Goal: Navigation & Orientation: Find specific page/section

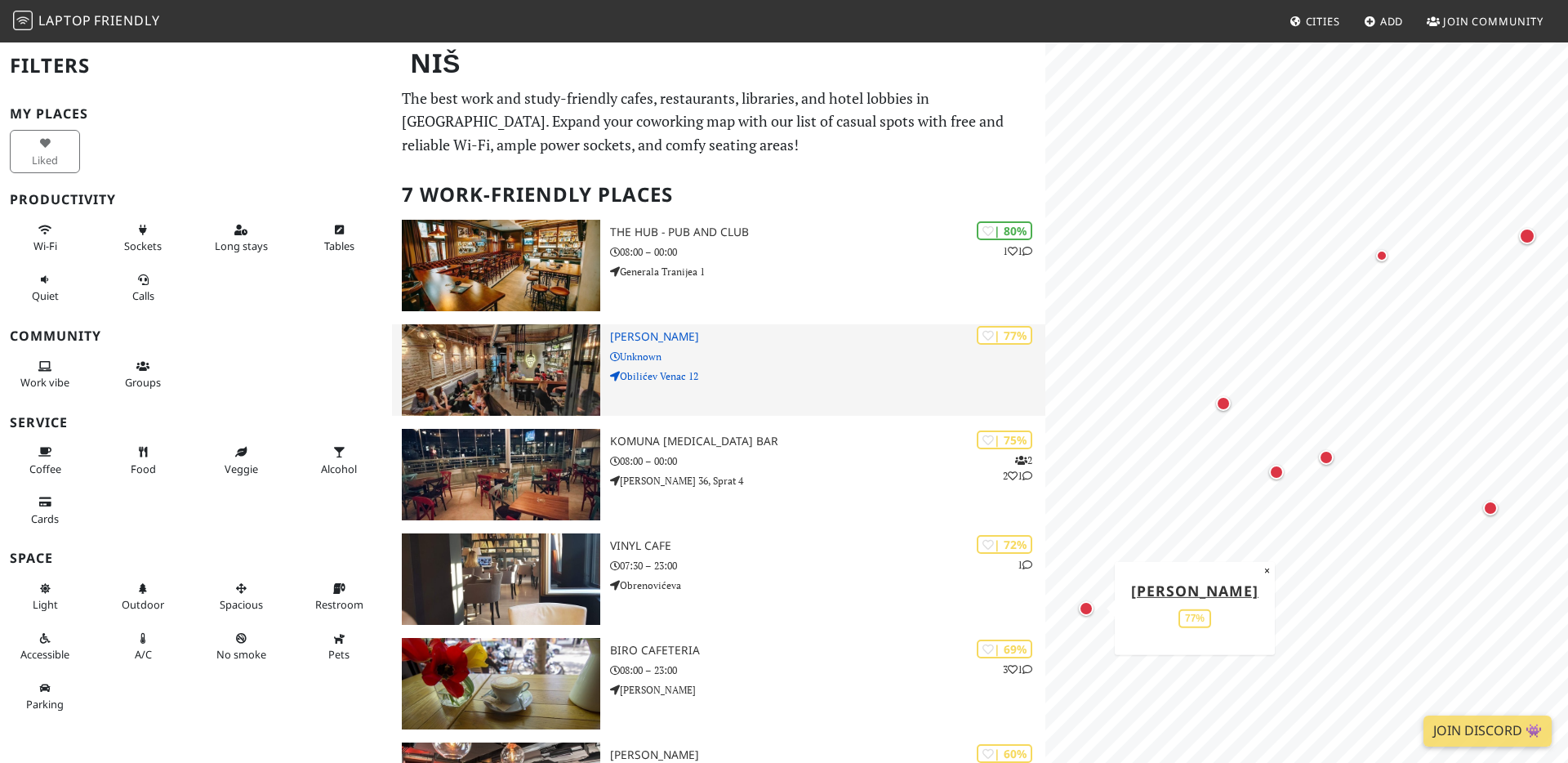
click at [492, 409] on img at bounding box center [501, 370] width 199 height 91
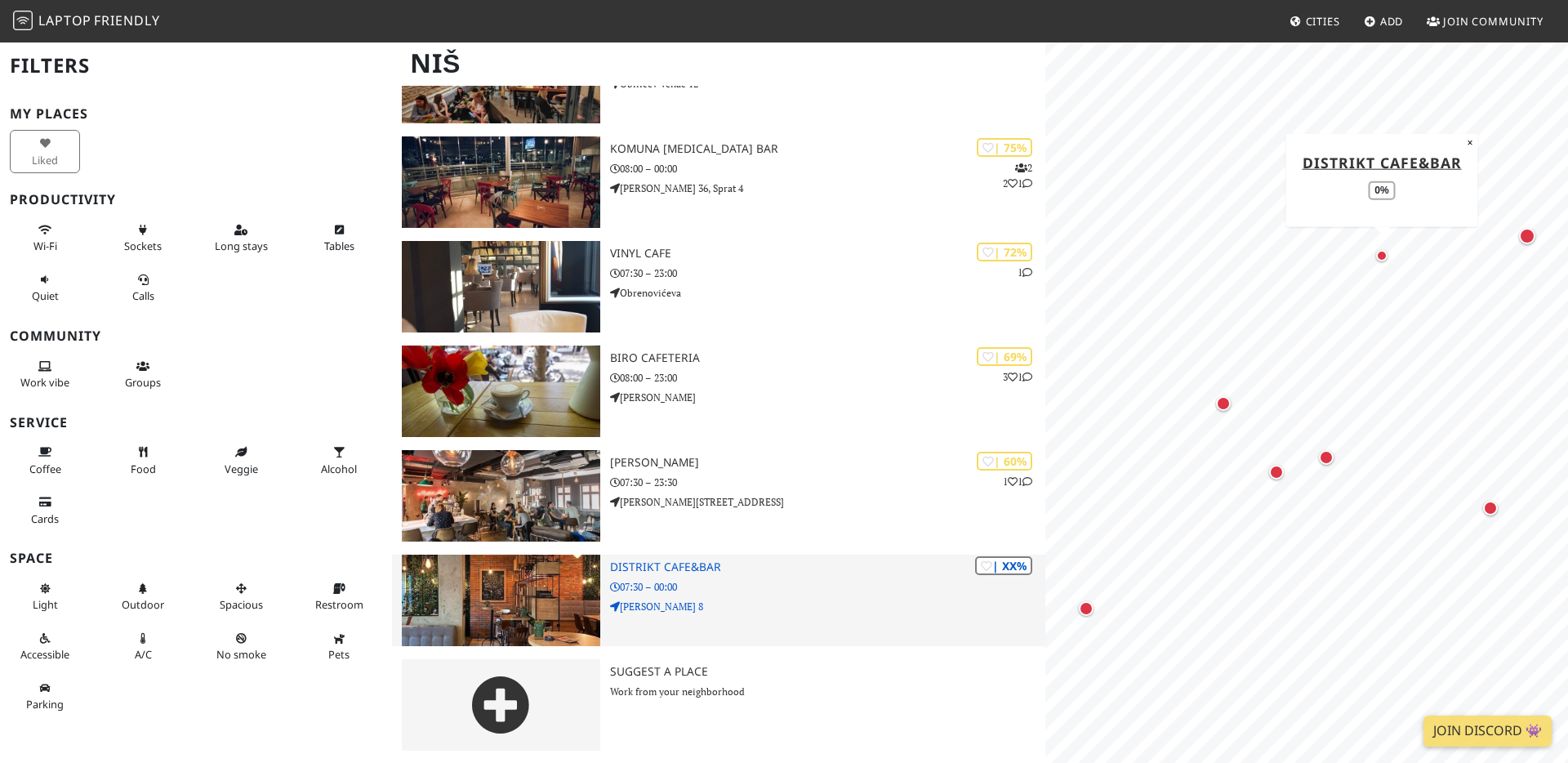
scroll to position [293, 0]
click at [510, 579] on img at bounding box center [501, 599] width 199 height 91
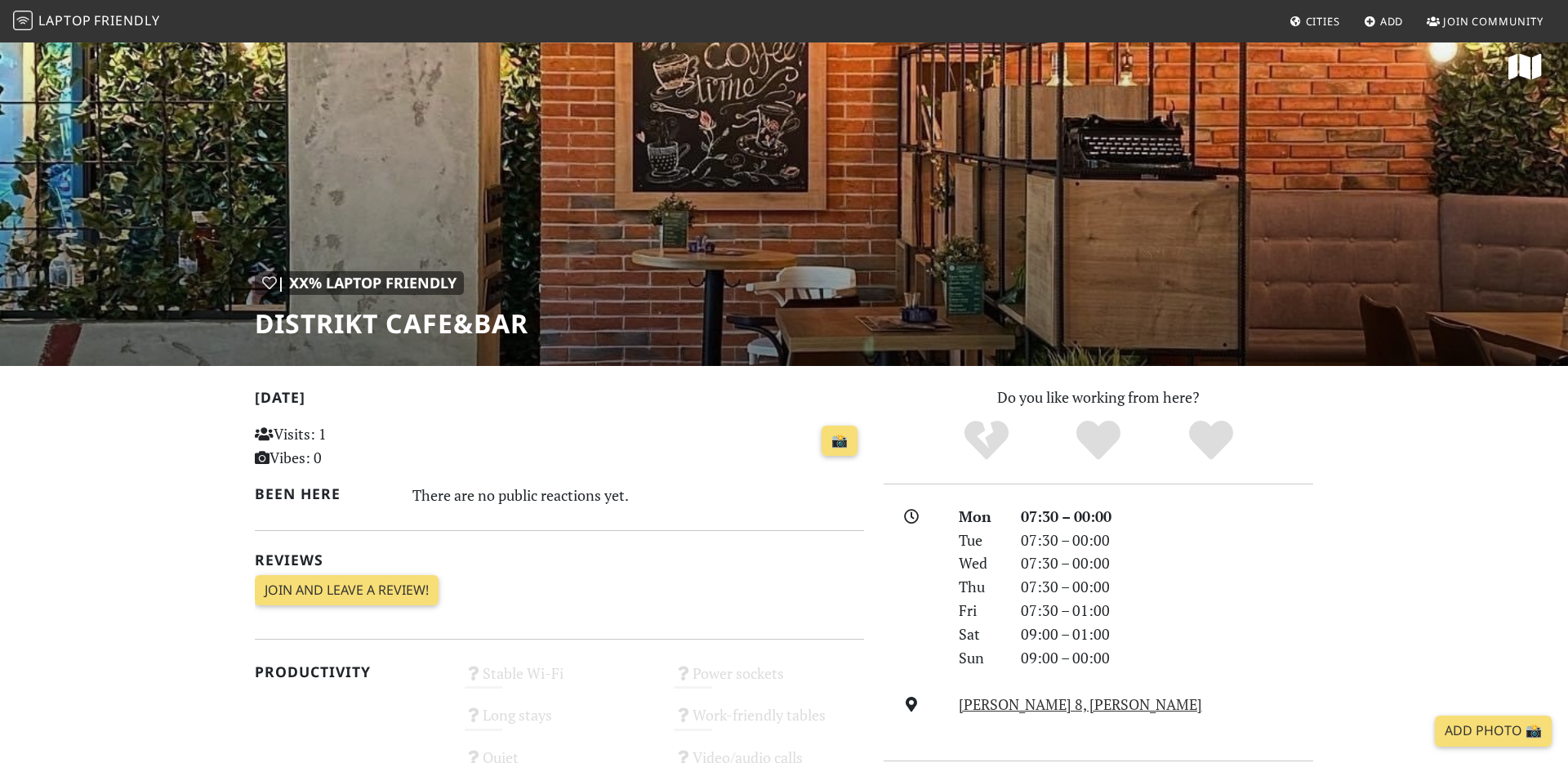
scroll to position [2, 0]
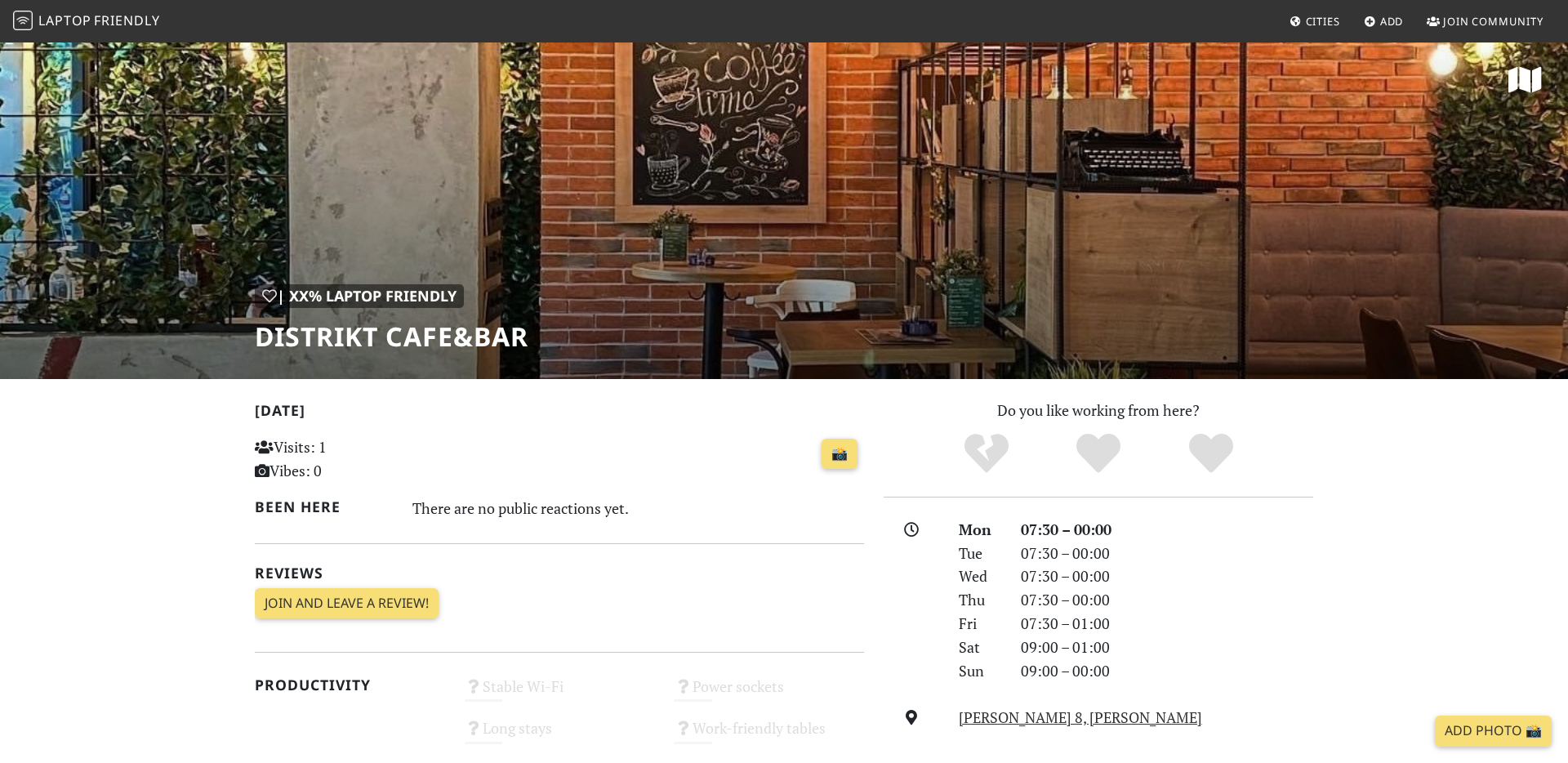
click at [893, 273] on div "| XX% Laptop Friendly Distrikt cafe&bar" at bounding box center [784, 209] width 1568 height 340
drag, startPoint x: 965, startPoint y: 265, endPoint x: 739, endPoint y: 267, distance: 226.0
click at [762, 267] on div "| XX% Laptop Friendly Distrikt cafe&bar" at bounding box center [784, 209] width 1568 height 340
